Goal: Check status: Check status

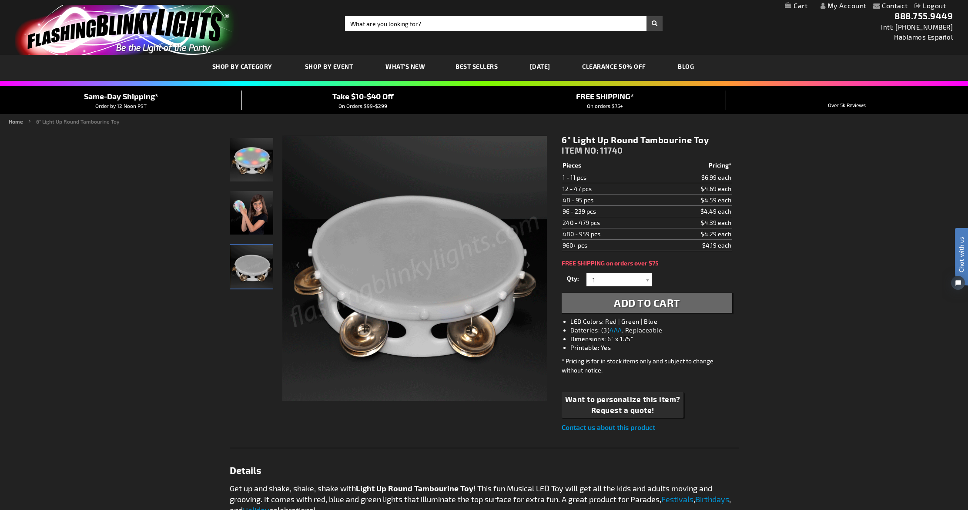
click at [852, 7] on link "My Account" at bounding box center [843, 5] width 46 height 8
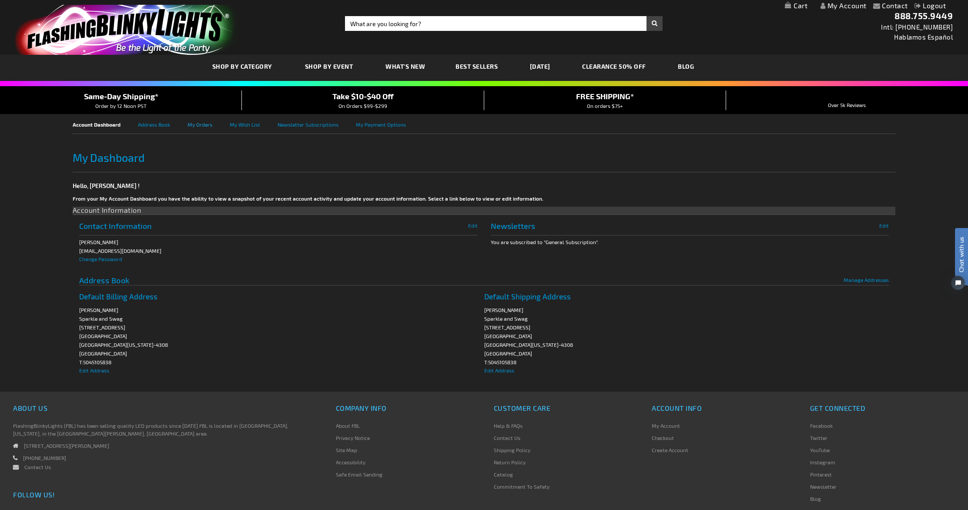
click at [199, 124] on link "My Orders" at bounding box center [208, 124] width 42 height 20
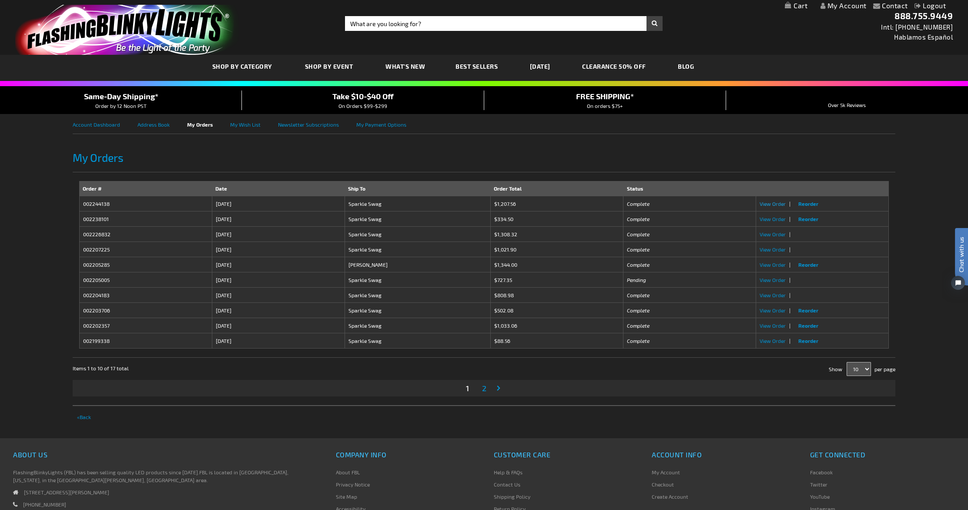
click at [773, 204] on span "View Order" at bounding box center [772, 204] width 26 height 6
